Goal: Navigation & Orientation: Find specific page/section

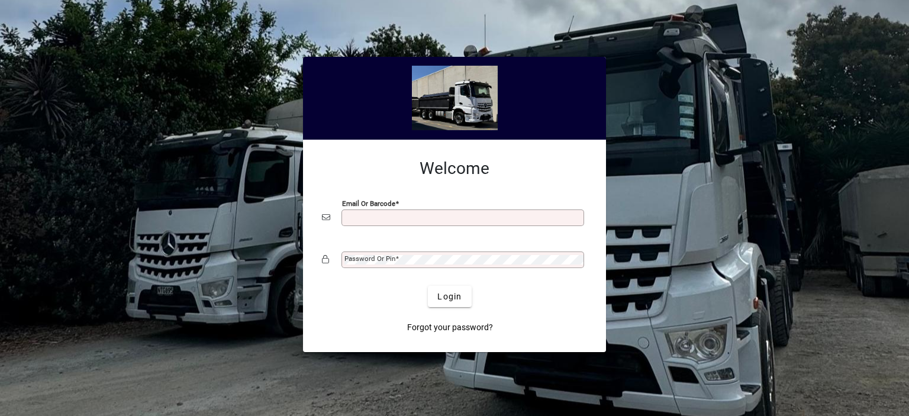
click at [379, 221] on input "Email or Barcode" at bounding box center [463, 217] width 239 height 9
type input "**********"
click at [369, 257] on mat-label "Password or Pin" at bounding box center [369, 258] width 51 height 8
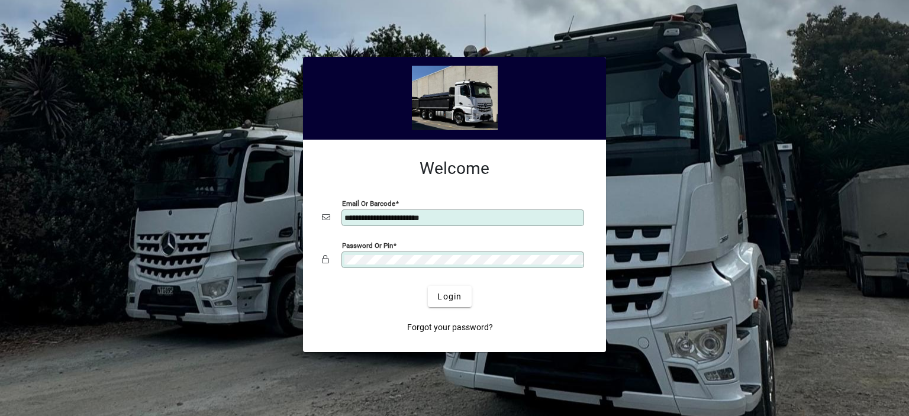
click at [428, 286] on button "Login" at bounding box center [449, 296] width 43 height 21
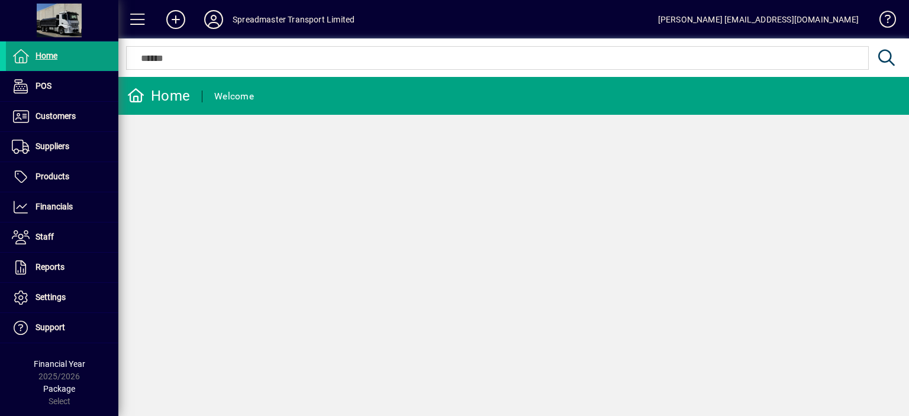
click at [486, 295] on div "Home Welcome" at bounding box center [513, 246] width 791 height 339
click at [171, 20] on icon at bounding box center [176, 19] width 24 height 19
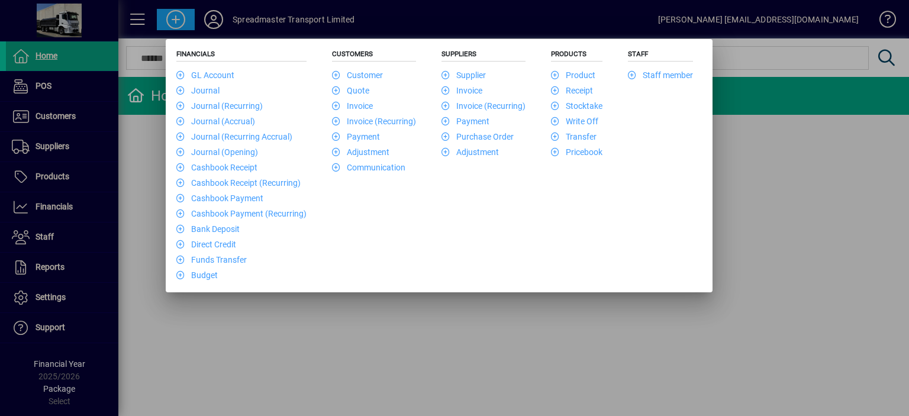
drag, startPoint x: 137, startPoint y: 157, endPoint x: 168, endPoint y: 75, distance: 88.4
click at [137, 156] on div at bounding box center [454, 208] width 909 height 416
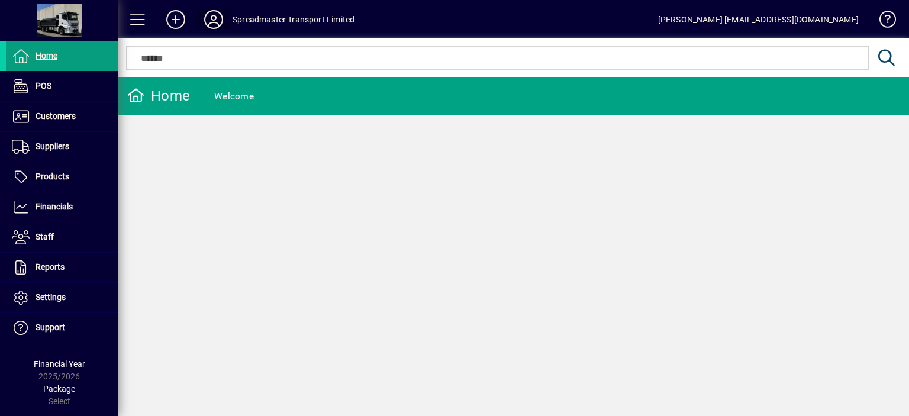
click at [209, 20] on icon at bounding box center [214, 19] width 24 height 19
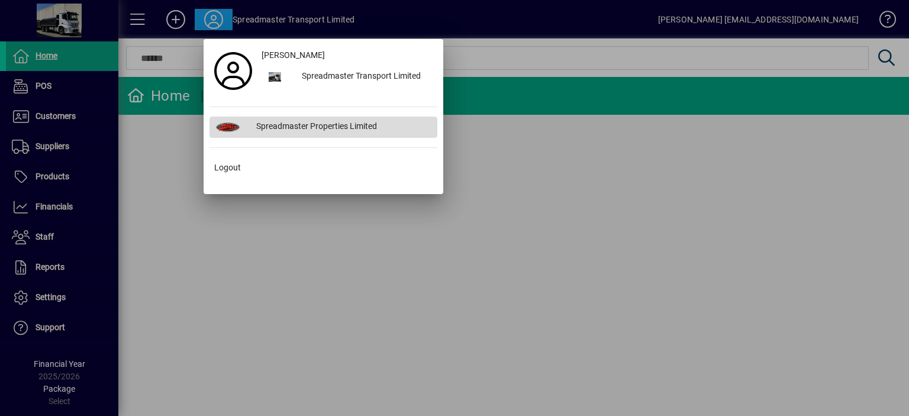
click at [301, 126] on div "Spreadmaster Properties Limited" at bounding box center [342, 127] width 191 height 21
